Goal: Task Accomplishment & Management: Use online tool/utility

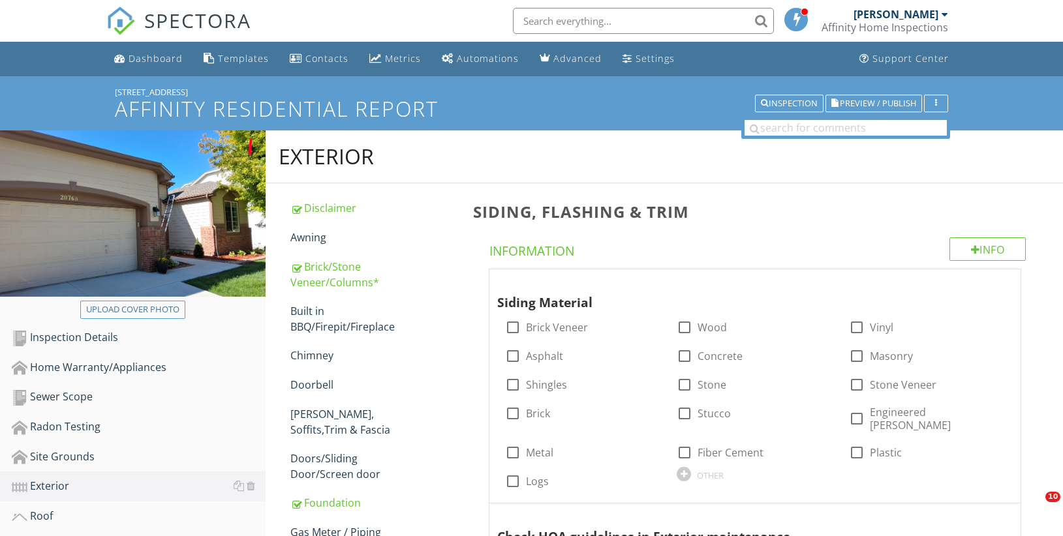
scroll to position [686, 0]
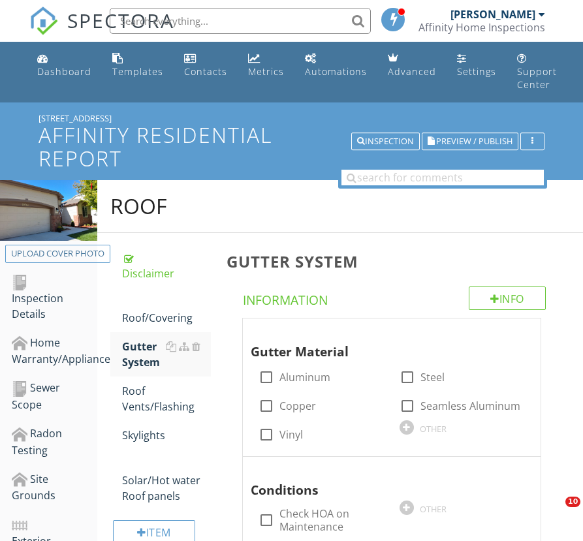
scroll to position [632, 0]
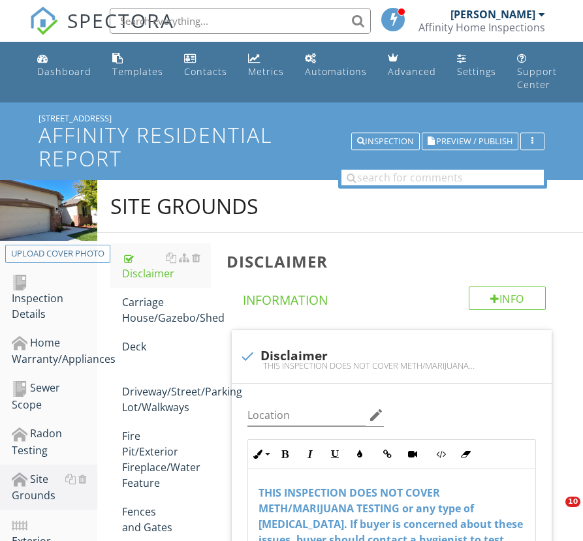
scroll to position [173, 0]
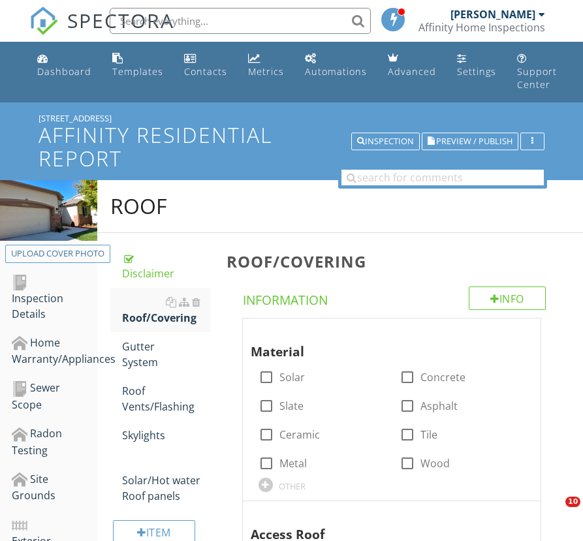
scroll to position [929, 0]
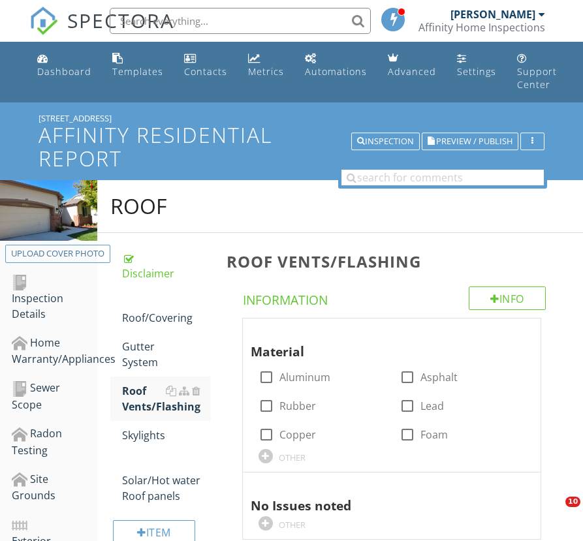
scroll to position [1643, 0]
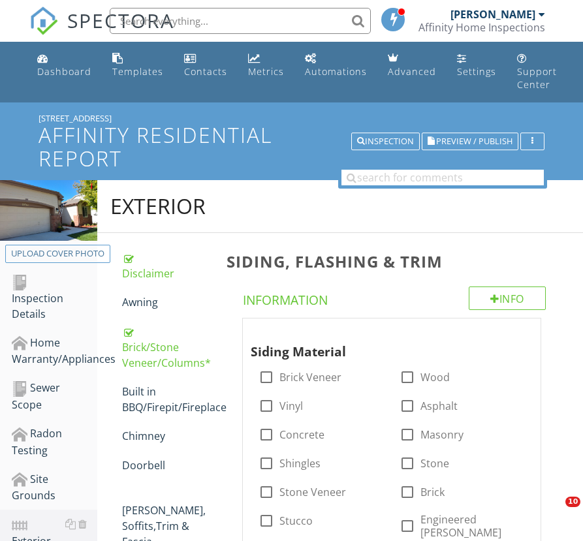
scroll to position [1536, 0]
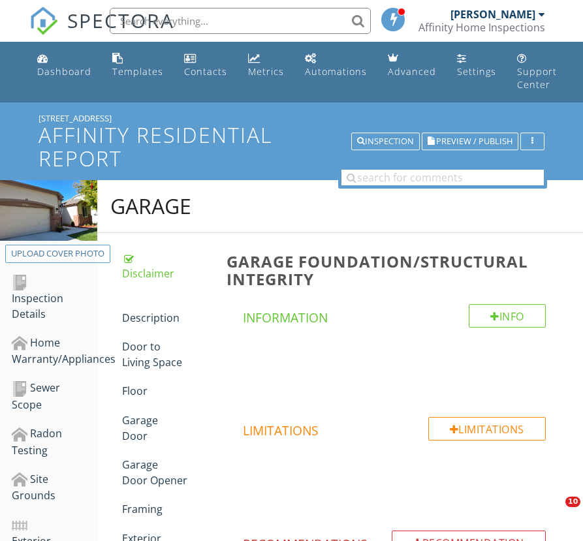
scroll to position [482, 0]
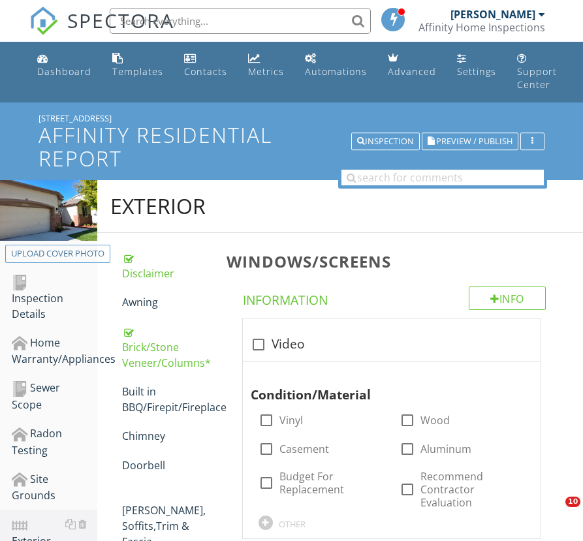
scroll to position [630, 0]
